Goal: Answer question/provide support

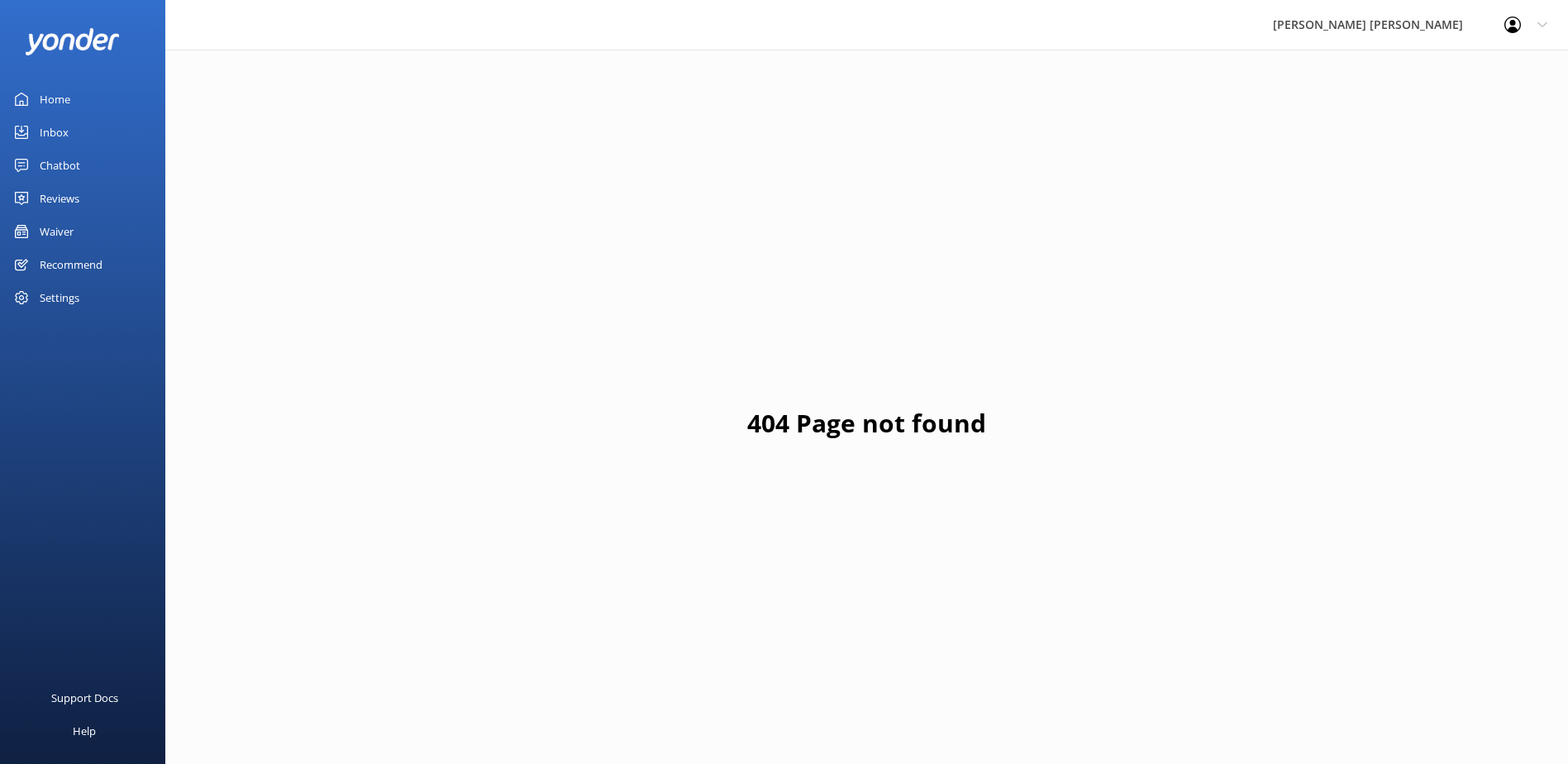
click at [51, 129] on div "Inbox" at bounding box center [54, 132] width 29 height 33
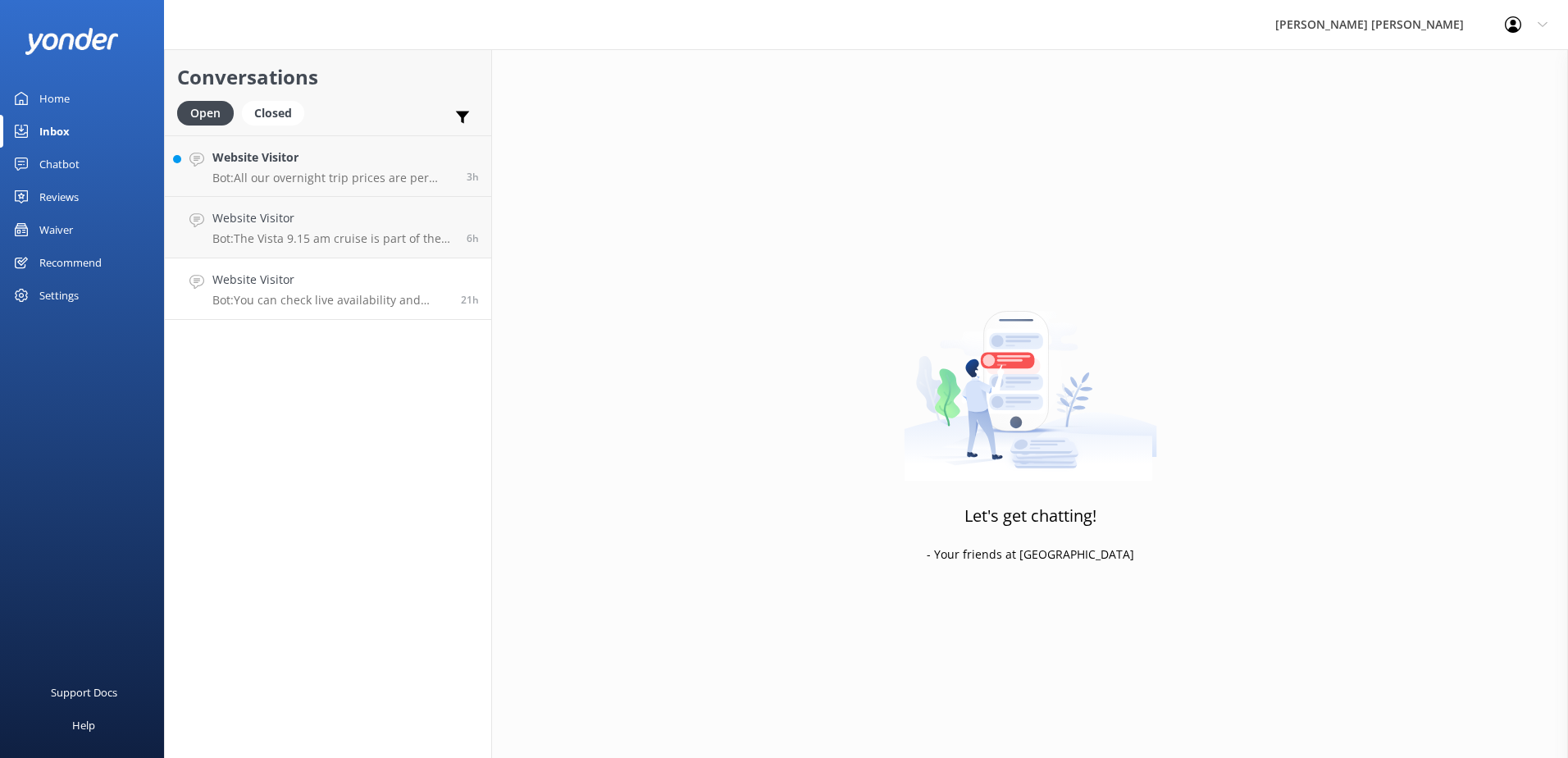
click at [298, 292] on div "Website Visitor Bot: You can check live availability and book the 5 Day Kayak &…" at bounding box center [330, 288] width 236 height 36
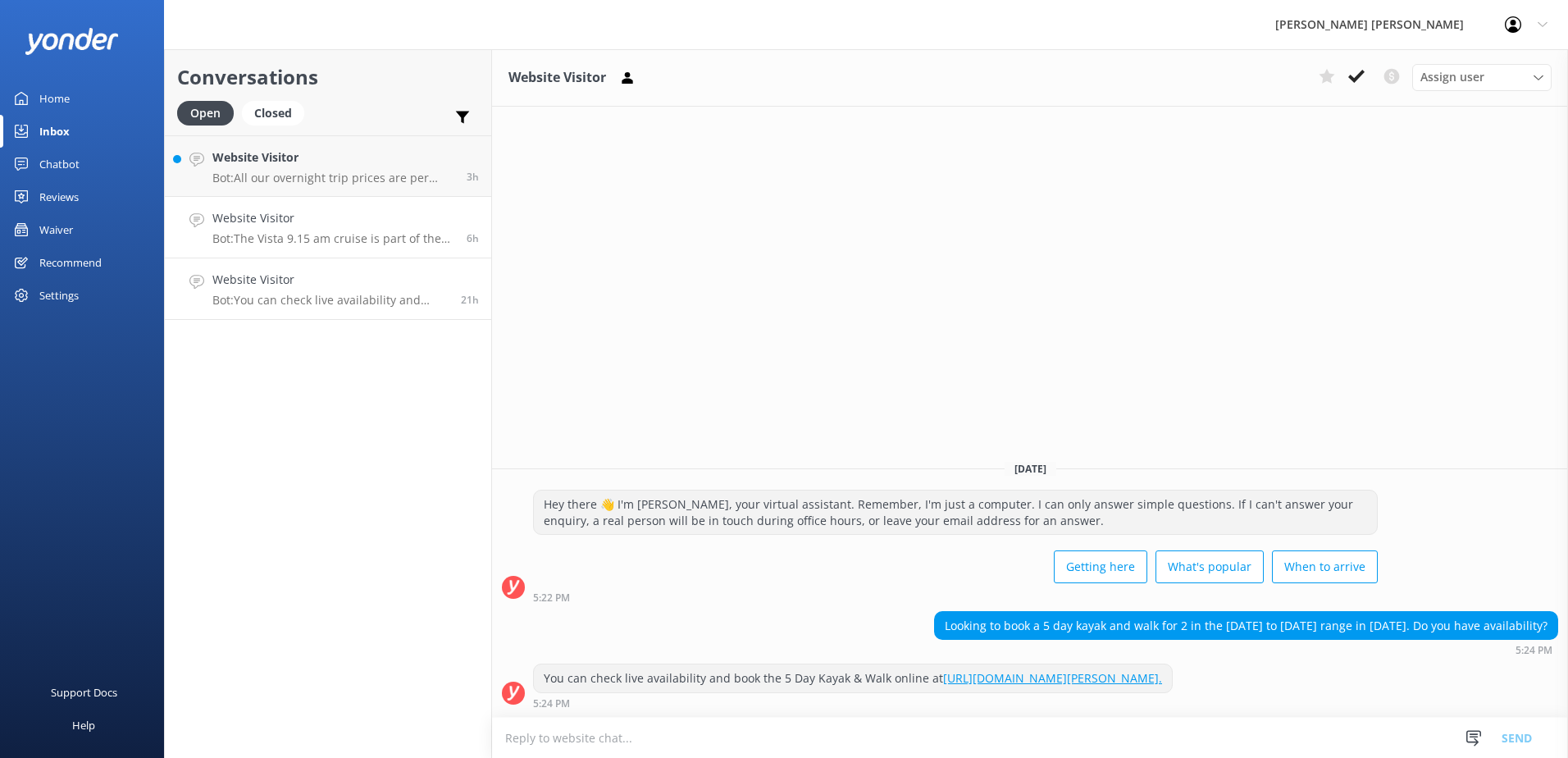
click at [323, 239] on p "Bot: The Vista 9.15 am cruise is part of the Vista Barbecue Cruise, which inclu…" at bounding box center [333, 238] width 242 height 15
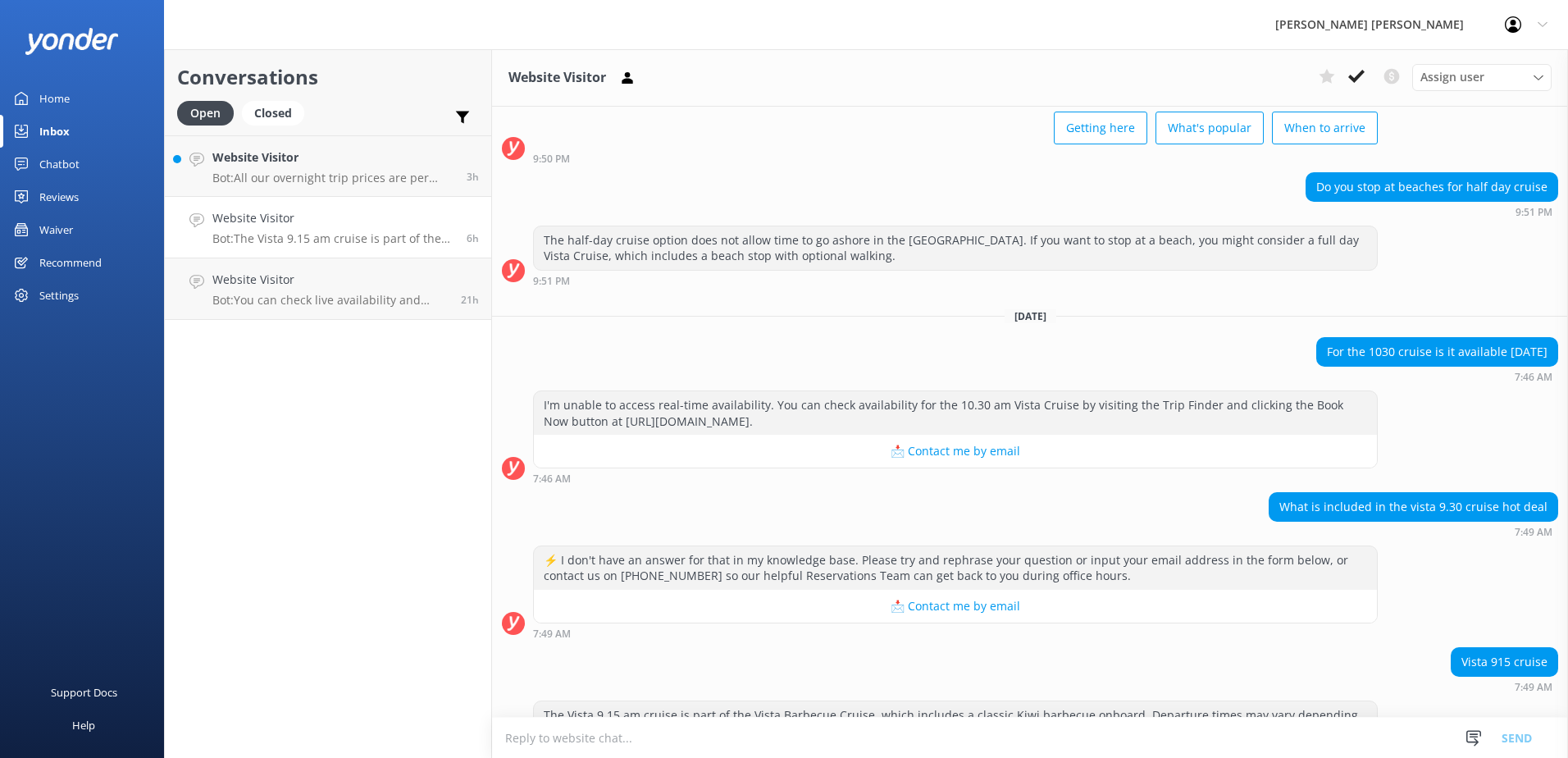
scroll to position [151, 0]
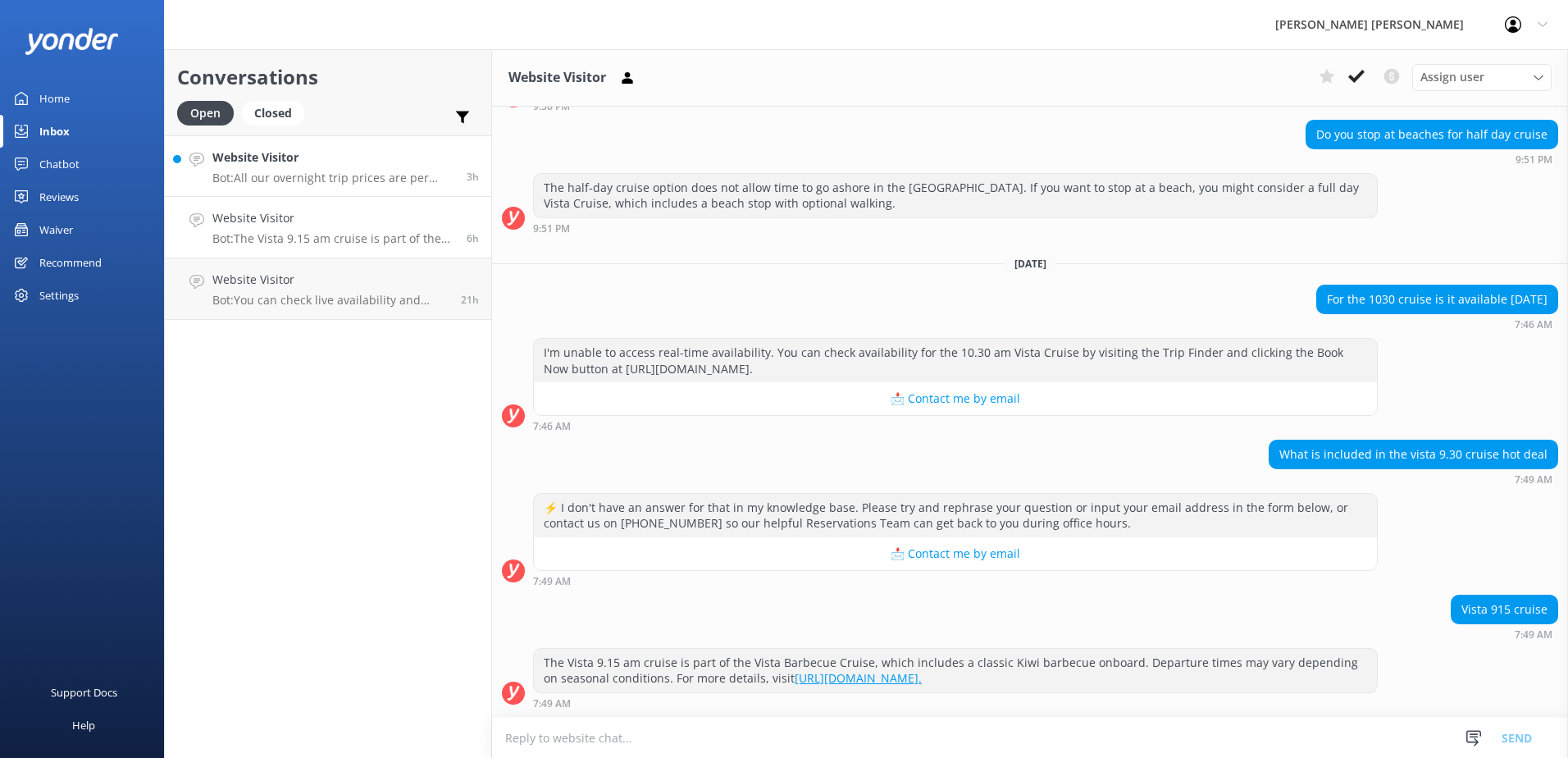
click at [330, 167] on div "Website Visitor Bot: All our overnight trip prices are per person in [GEOGRAPHI…" at bounding box center [333, 166] width 242 height 36
